Goal: Task Accomplishment & Management: Manage account settings

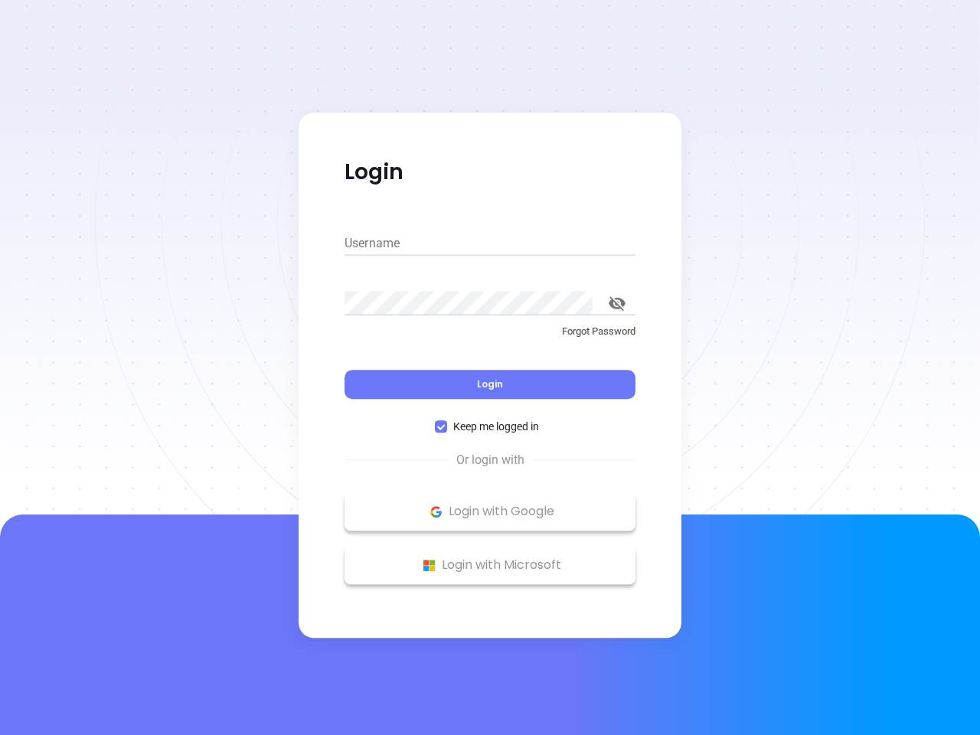
click at [490, 367] on div "Login" at bounding box center [489, 374] width 291 height 47
click at [490, 243] on input "Username" at bounding box center [489, 243] width 291 height 24
click at [617, 303] on icon "toggle password visibility" at bounding box center [617, 303] width 17 height 15
click at [490, 384] on span "Login" at bounding box center [490, 383] width 26 height 13
click at [490, 426] on span "Keep me logged in" at bounding box center [496, 426] width 98 height 17
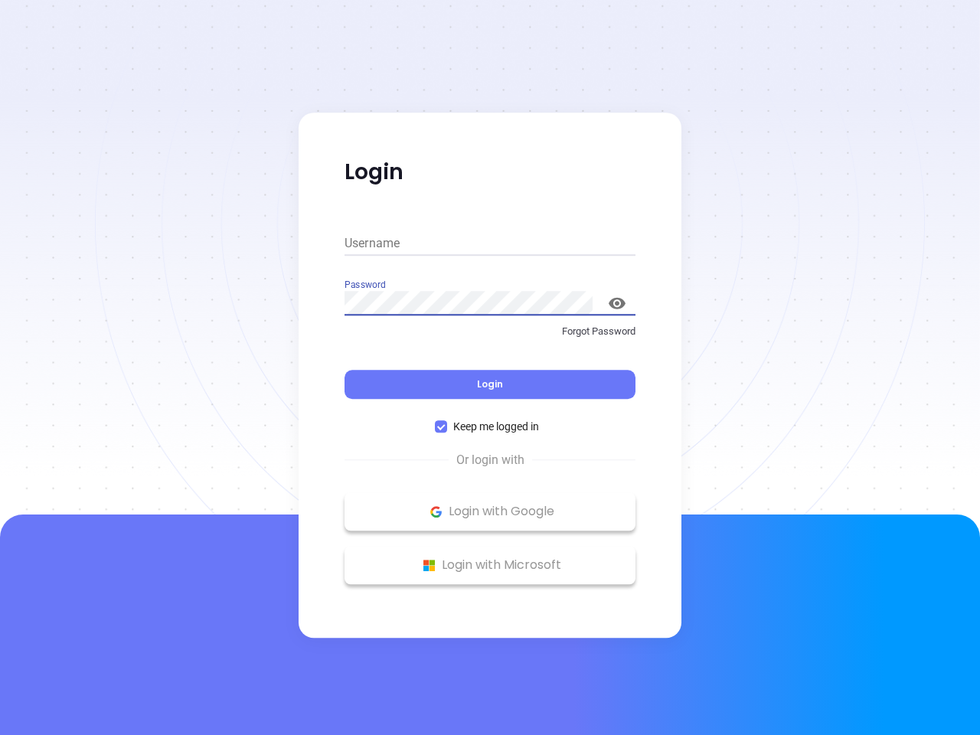
click at [447, 426] on input "Keep me logged in" at bounding box center [441, 426] width 12 height 12
checkbox input "false"
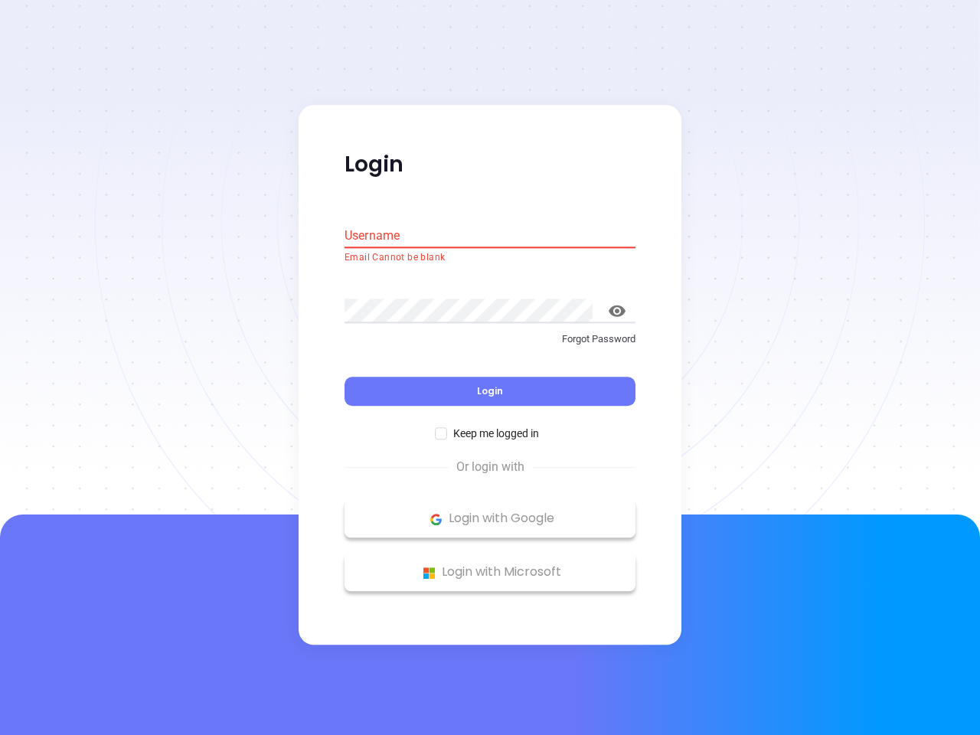
click at [490, 511] on p "Login with Google" at bounding box center [490, 519] width 276 height 23
click at [490, 565] on p "Login with Microsoft" at bounding box center [490, 572] width 276 height 23
